Goal: Transaction & Acquisition: Download file/media

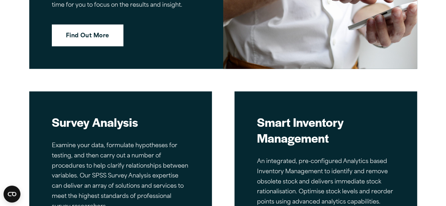
scroll to position [1918, 0]
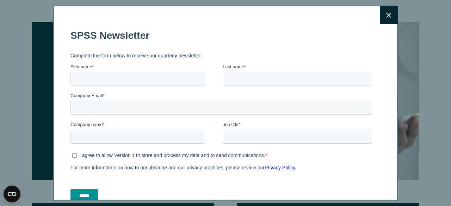
click at [386, 18] on icon at bounding box center [388, 15] width 5 height 5
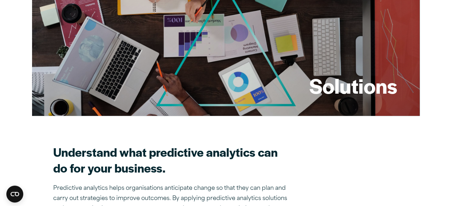
scroll to position [0, 0]
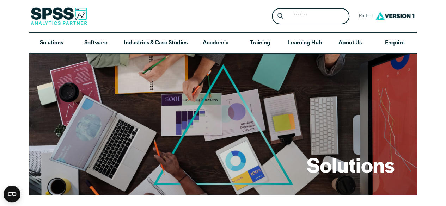
click at [153, 15] on div "Search for: Submit Site Search Part of Open Site Search Open Site Menu Close" at bounding box center [223, 16] width 388 height 32
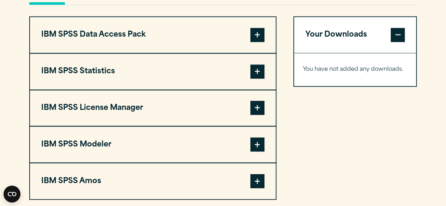
scroll to position [552, 0]
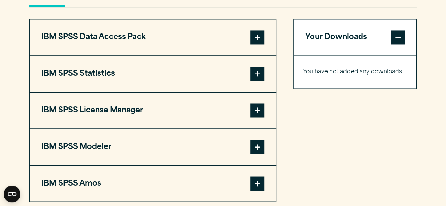
click at [255, 74] on span at bounding box center [257, 74] width 14 height 14
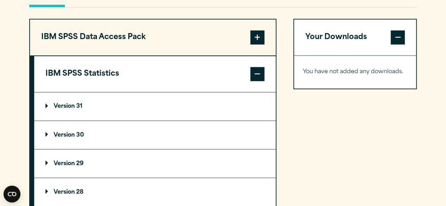
click at [155, 107] on summary "Version 31" at bounding box center [154, 106] width 241 height 28
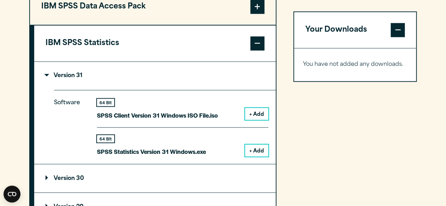
scroll to position [583, 0]
click at [263, 148] on button "+ Add" at bounding box center [256, 150] width 23 height 12
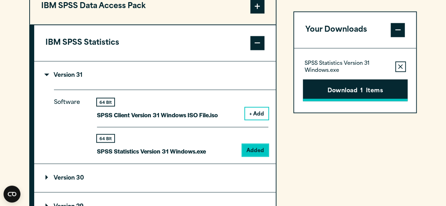
click at [350, 96] on button "Download 1 Items" at bounding box center [355, 90] width 105 height 22
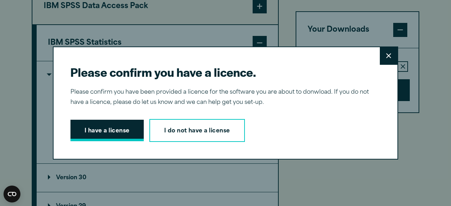
click at [118, 135] on button "I have a license" at bounding box center [106, 131] width 73 height 22
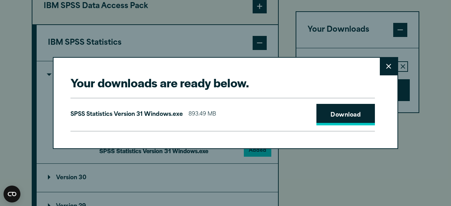
click at [322, 118] on link "Download" at bounding box center [345, 115] width 58 height 22
drag, startPoint x: 430, startPoint y: 0, endPoint x: 407, endPoint y: 76, distance: 79.6
click at [407, 76] on div "Your downloads are ready below. Close SPSS Statistics Version 31 Windows.exe 89…" at bounding box center [225, 103] width 451 height 206
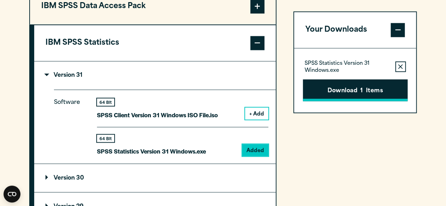
click at [335, 91] on button "Download 1 Items" at bounding box center [355, 90] width 105 height 22
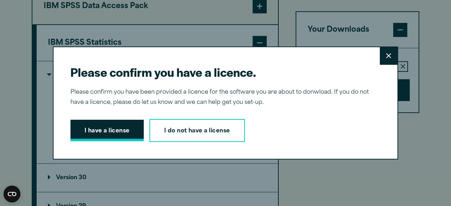
click at [128, 131] on button "I have a license" at bounding box center [106, 131] width 73 height 22
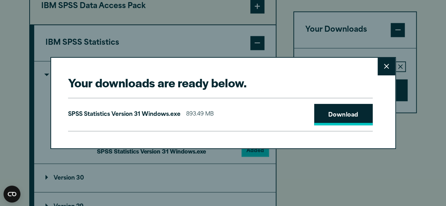
click at [323, 117] on link "Download" at bounding box center [343, 115] width 58 height 22
drag, startPoint x: 415, startPoint y: 1, endPoint x: 419, endPoint y: 91, distance: 89.9
click at [419, 91] on div "Your downloads are ready below. Close SPSS Statistics Version 31 Windows.exe 89…" at bounding box center [223, 103] width 446 height 206
